Goal: Transaction & Acquisition: Obtain resource

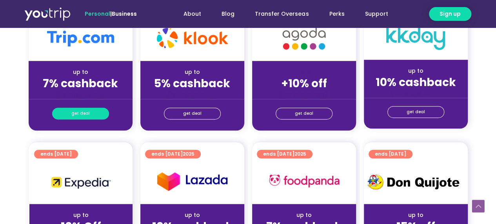
scroll to position [235, 0]
click at [82, 115] on span "get deal" at bounding box center [80, 113] width 18 height 11
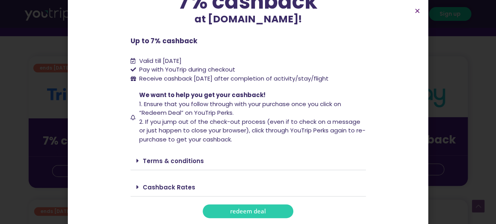
scroll to position [196, 0]
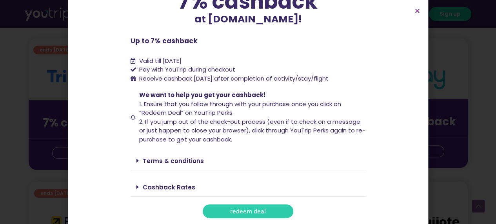
click at [244, 209] on span "redeem deal" at bounding box center [248, 211] width 36 height 6
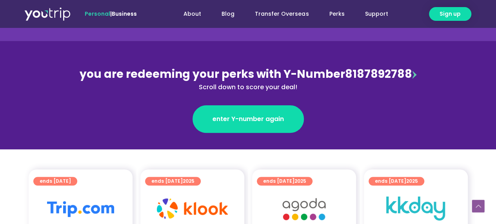
scroll to position [157, 0]
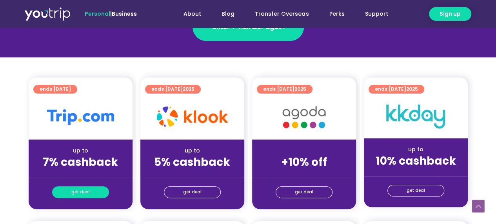
click at [74, 192] on span "get deal" at bounding box center [80, 191] width 18 height 11
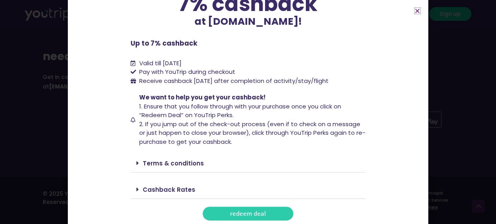
scroll to position [75, 0]
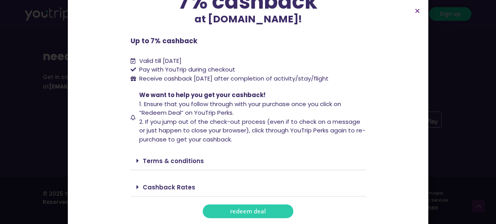
click at [220, 208] on link "redeem deal" at bounding box center [248, 211] width 91 height 14
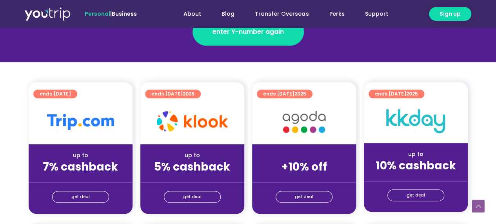
scroll to position [196, 0]
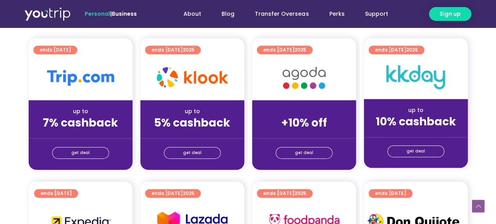
click at [96, 116] on strong "7% cashback" at bounding box center [80, 122] width 75 height 15
click at [80, 153] on span "get deal" at bounding box center [80, 152] width 18 height 11
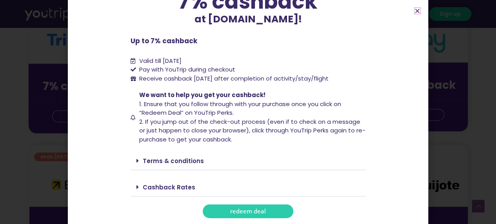
scroll to position [275, 0]
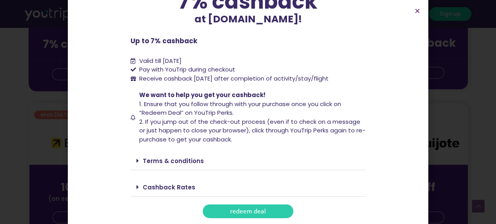
click at [231, 209] on span "redeem deal" at bounding box center [248, 211] width 36 height 6
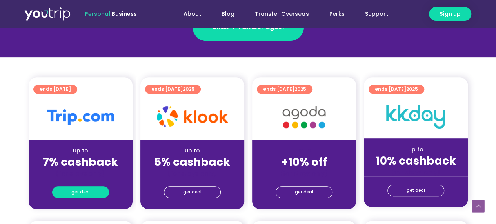
click at [81, 192] on span "get deal" at bounding box center [80, 191] width 18 height 11
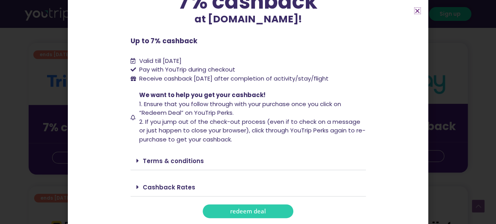
scroll to position [235, 0]
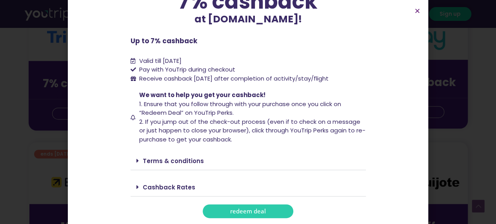
click at [218, 207] on link "redeem deal" at bounding box center [248, 211] width 91 height 14
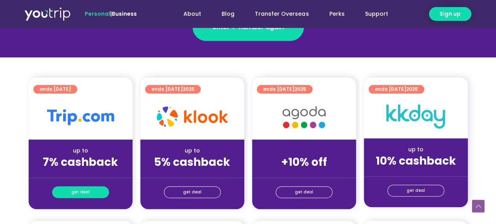
click at [99, 189] on link "get deal" at bounding box center [80, 192] width 57 height 12
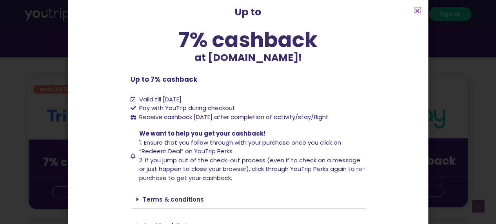
scroll to position [75, 0]
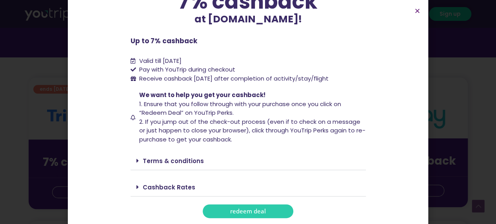
click at [232, 212] on span "redeem deal" at bounding box center [248, 211] width 36 height 6
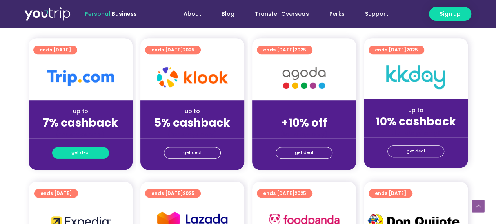
click at [82, 154] on span "get deal" at bounding box center [80, 152] width 18 height 11
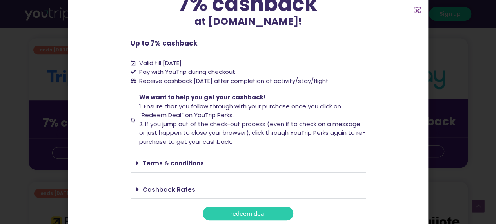
scroll to position [75, 0]
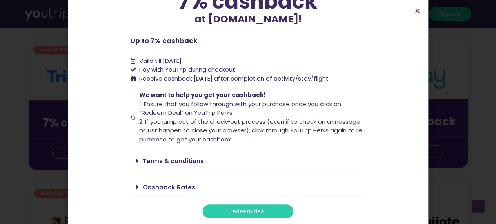
click at [232, 208] on span "redeem deal" at bounding box center [248, 211] width 36 height 6
